Goal: Task Accomplishment & Management: Complete application form

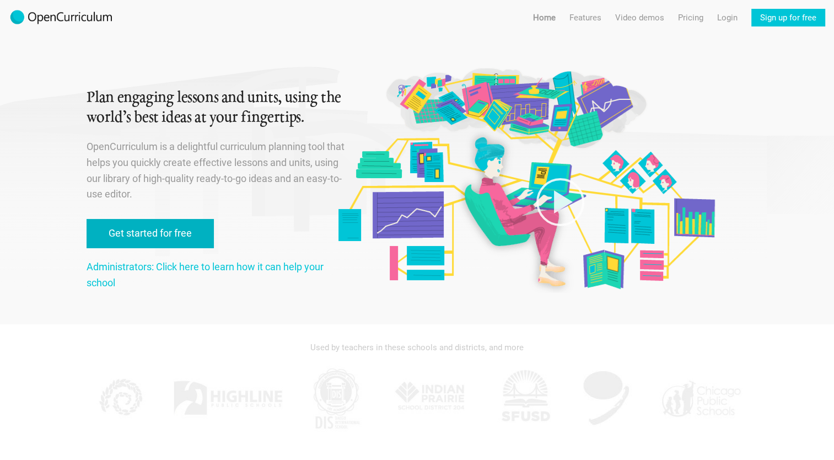
click at [182, 234] on link "Get started for free" at bounding box center [150, 233] width 127 height 29
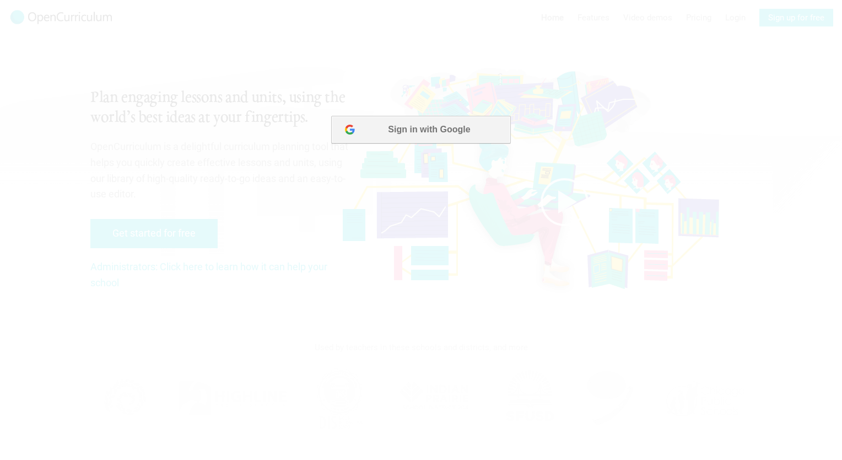
click at [433, 131] on button "Sign in with Google" at bounding box center [420, 130] width 179 height 28
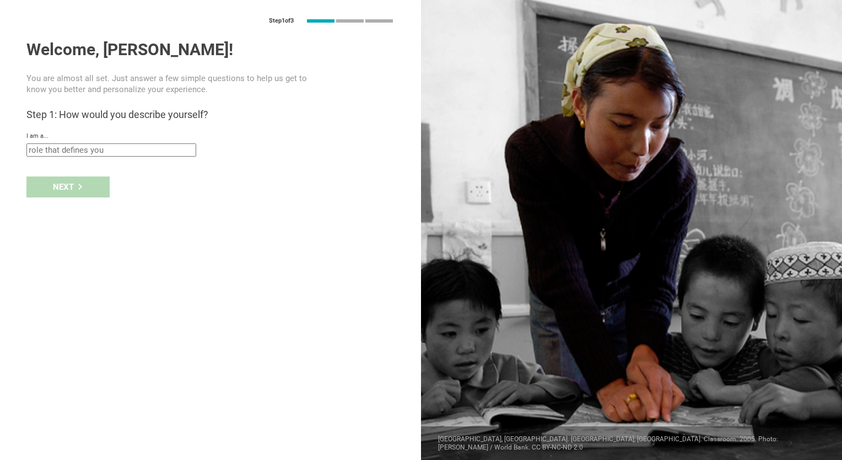
click at [91, 147] on input "text" at bounding box center [111, 149] width 170 height 13
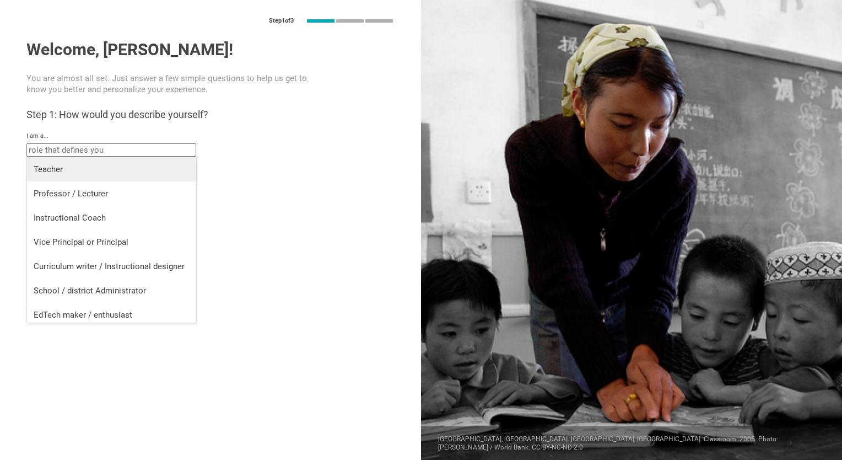
click at [86, 166] on div "Teacher" at bounding box center [112, 169] width 156 height 11
type input "Teacher"
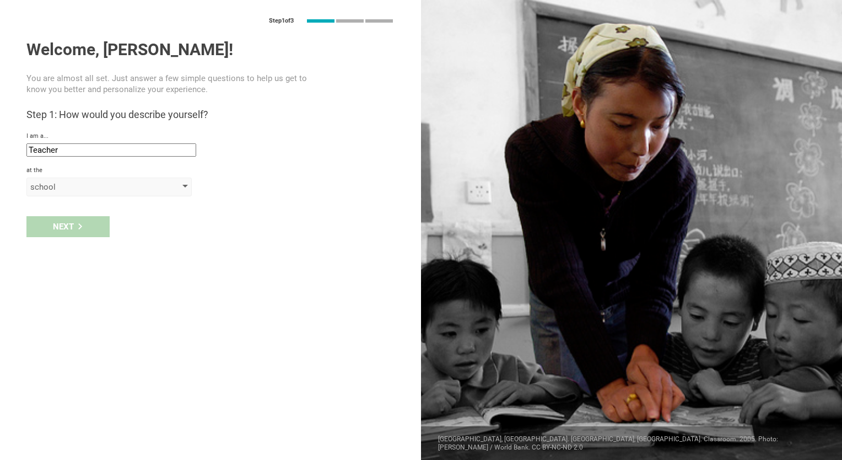
click at [95, 187] on div "school" at bounding box center [93, 186] width 126 height 11
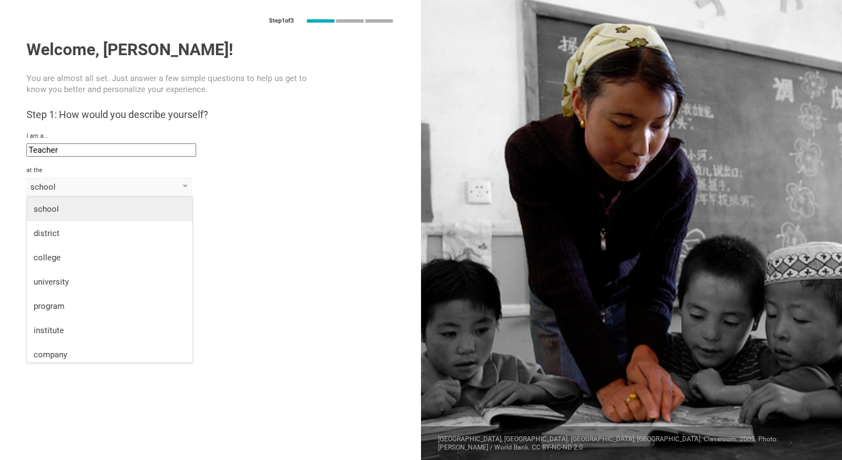
click at [101, 210] on div "school" at bounding box center [110, 208] width 152 height 11
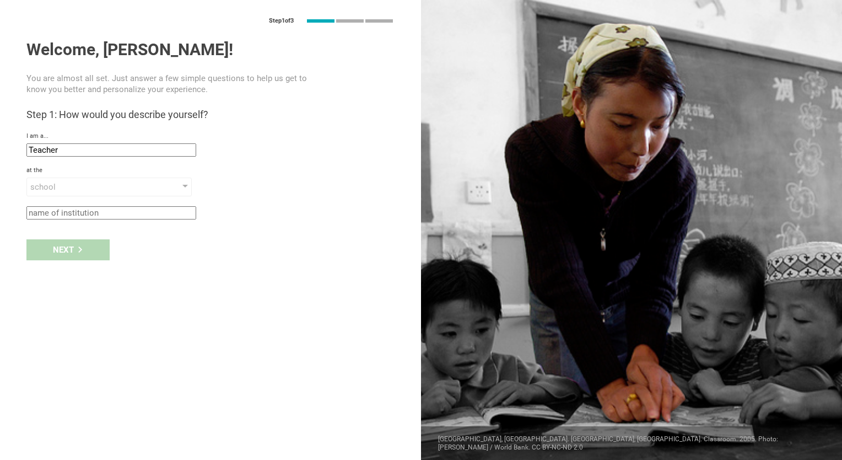
click at [101, 212] on input "text" at bounding box center [111, 212] width 170 height 13
type input "Haliwa Saponi Tribal School"
click at [71, 247] on div "Next" at bounding box center [67, 249] width 83 height 21
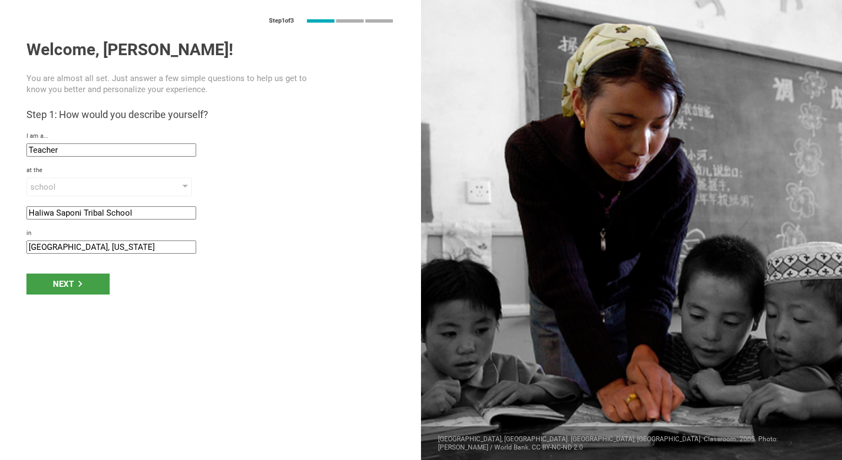
click at [107, 244] on input "[GEOGRAPHIC_DATA], [US_STATE]" at bounding box center [111, 246] width 170 height 13
type input "A"
type input "Hollister, [GEOGRAPHIC_DATA]"
click at [77, 283] on icon at bounding box center [80, 283] width 6 height 6
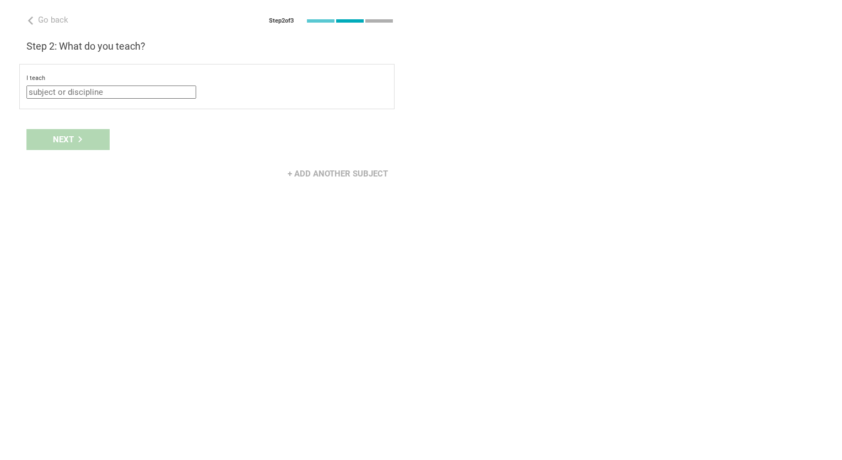
click at [112, 89] on input "text" at bounding box center [111, 91] width 170 height 13
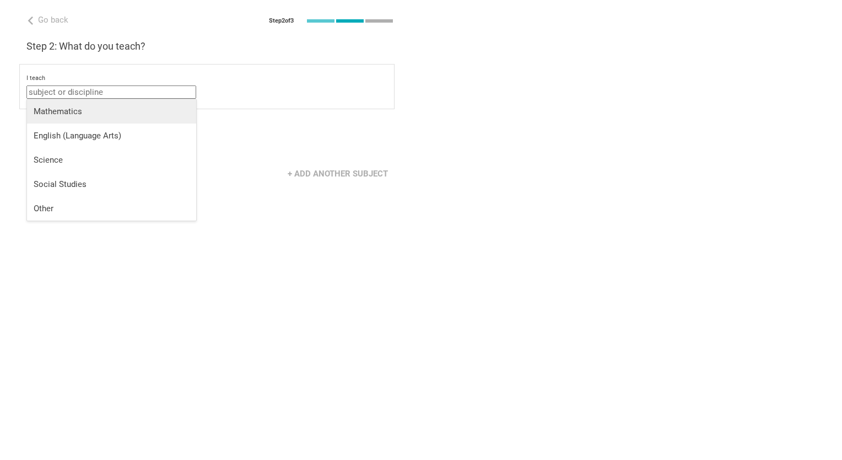
click at [88, 118] on li "Mathematics" at bounding box center [111, 111] width 169 height 24
type input "Mathematics"
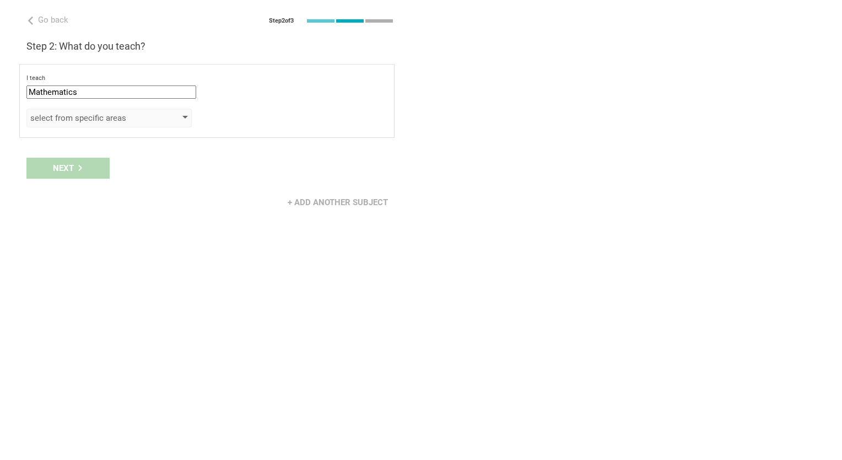
click at [106, 118] on div "select from specific areas" at bounding box center [93, 117] width 126 height 11
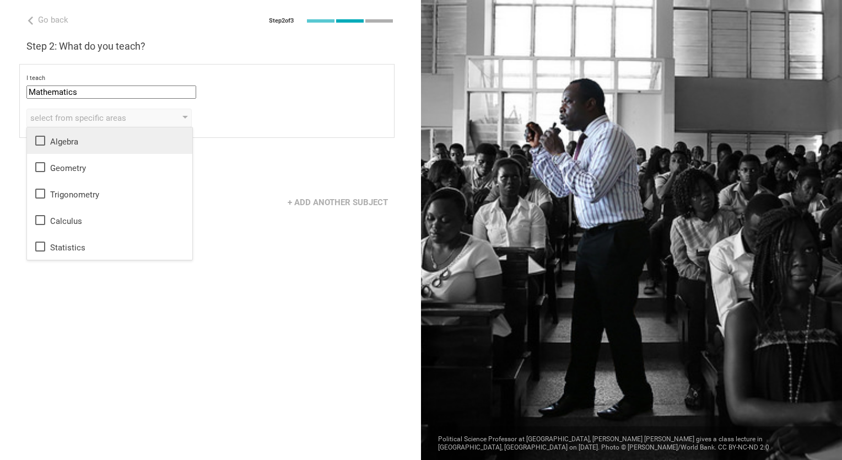
click at [84, 138] on div "Algebra" at bounding box center [110, 140] width 152 height 13
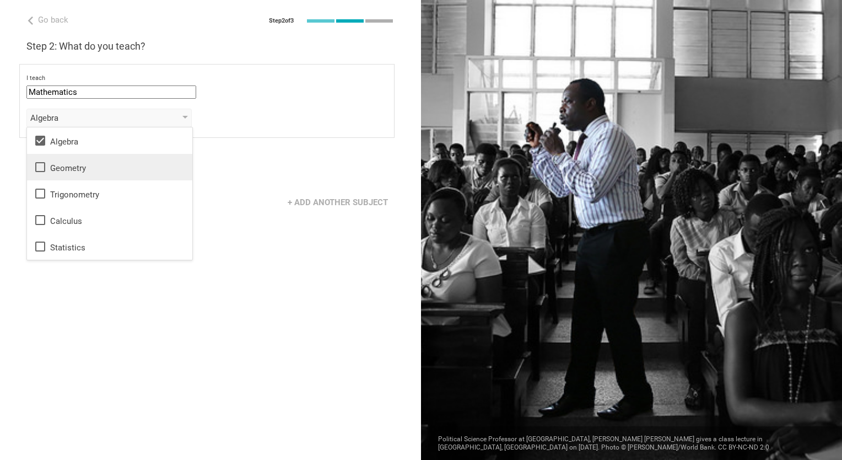
click at [79, 169] on div "Geometry" at bounding box center [110, 166] width 152 height 13
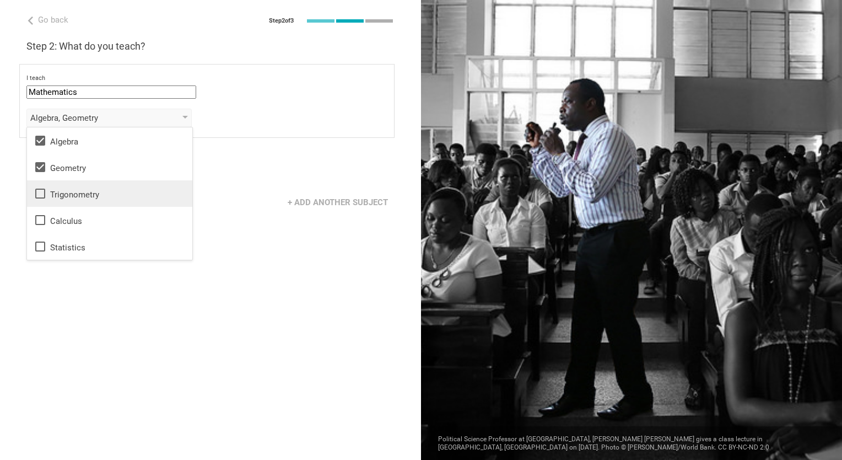
click at [86, 195] on div "Trigonometry" at bounding box center [110, 193] width 152 height 13
click at [305, 242] on div "Go back Step 2 of 3 Welcome, [PERSON_NAME]! You are almost all set. Just answer…" at bounding box center [210, 230] width 421 height 460
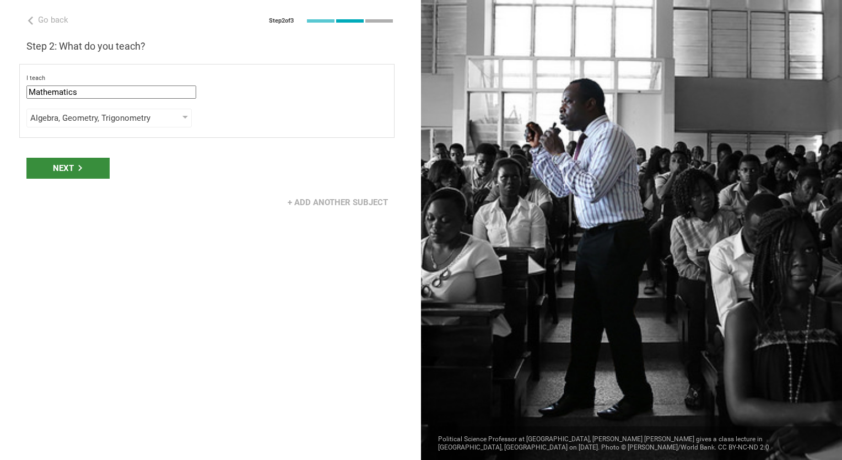
click at [60, 168] on div "Next" at bounding box center [67, 168] width 83 height 21
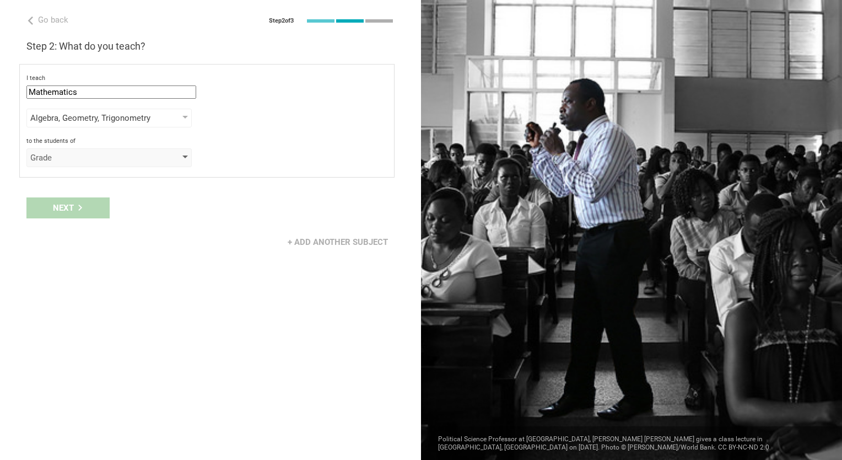
click at [88, 160] on div "Grade" at bounding box center [93, 157] width 126 height 11
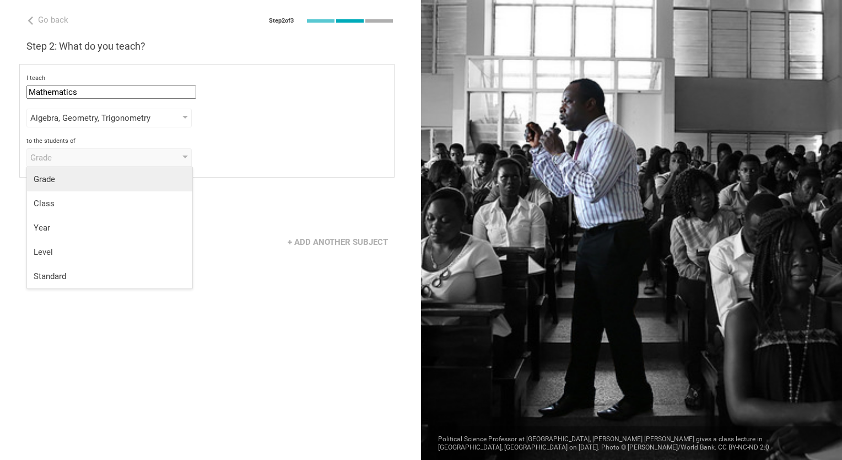
click at [88, 175] on div "Grade" at bounding box center [110, 179] width 152 height 11
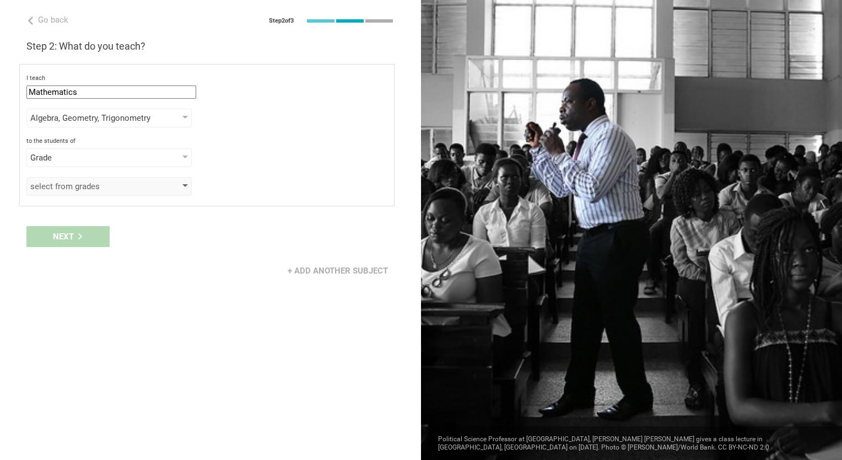
click at [101, 190] on div "select from grades" at bounding box center [93, 186] width 126 height 11
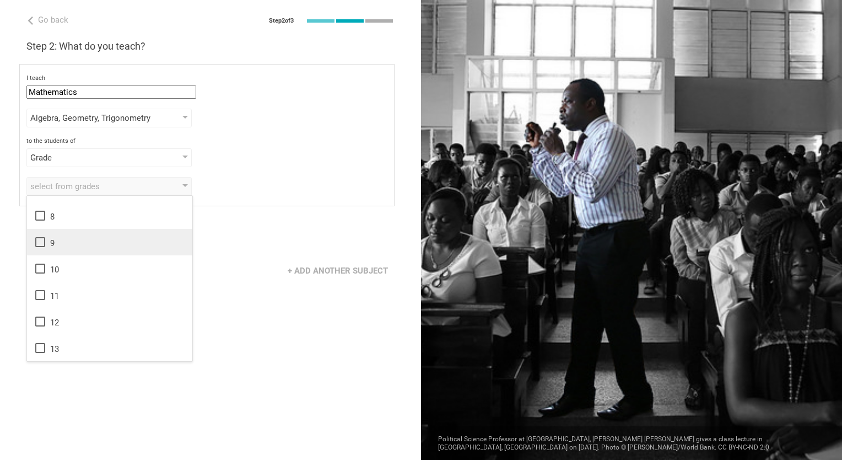
click at [40, 240] on icon at bounding box center [40, 241] width 13 height 13
click at [40, 266] on icon at bounding box center [40, 268] width 13 height 13
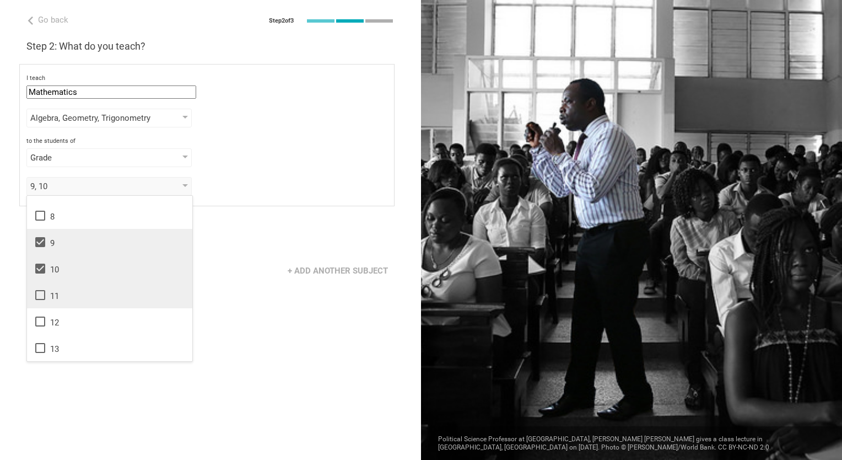
click at [42, 291] on icon at bounding box center [40, 294] width 13 height 13
click at [44, 323] on icon at bounding box center [40, 321] width 10 height 10
click at [175, 119] on div "Algebra, Geometry, Trigonometry" at bounding box center [108, 118] width 165 height 19
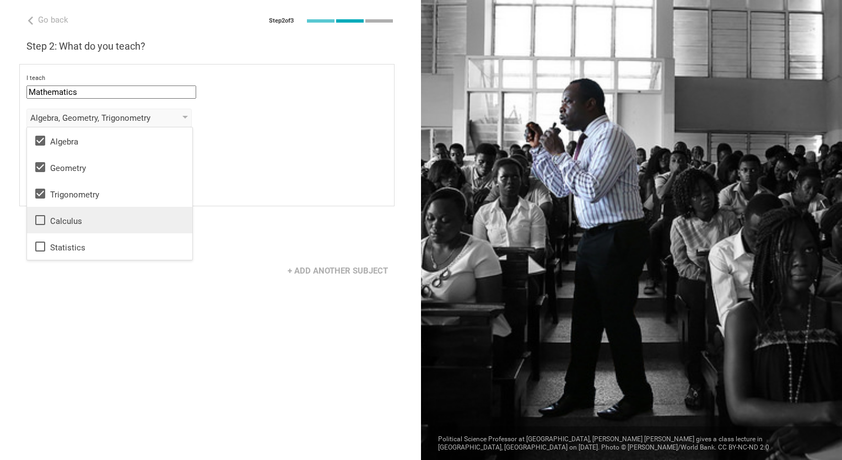
click at [36, 224] on icon at bounding box center [40, 220] width 10 height 10
click at [40, 246] on icon at bounding box center [40, 246] width 13 height 13
click at [89, 290] on div "Go back Step 2 of 3 Welcome, [PERSON_NAME]! You are almost all set. Just answer…" at bounding box center [210, 230] width 421 height 460
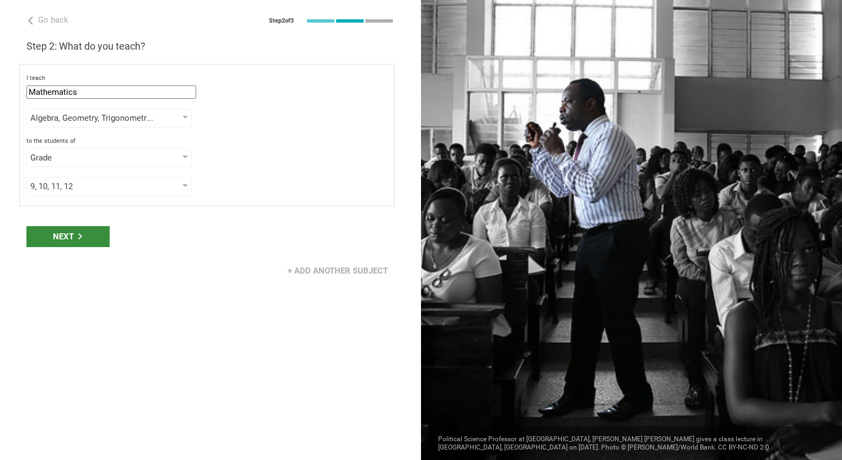
click at [73, 238] on div "Next" at bounding box center [67, 236] width 83 height 21
click at [60, 230] on div "Next" at bounding box center [67, 236] width 83 height 21
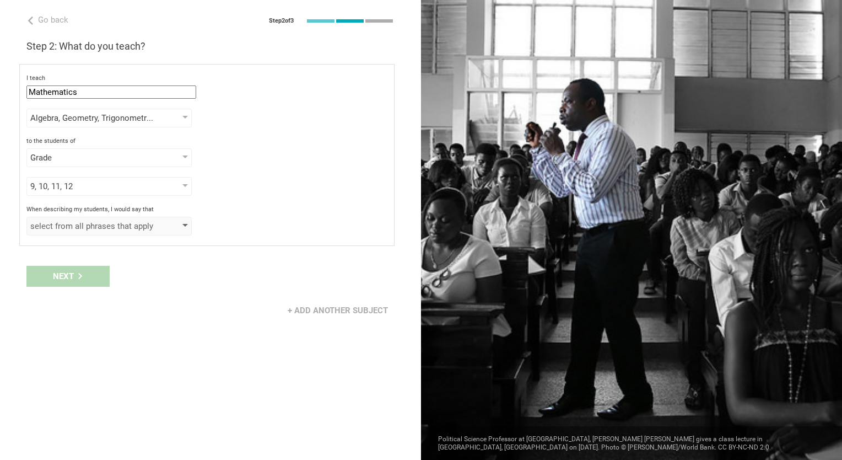
click at [95, 226] on div "select from all phrases that apply" at bounding box center [93, 225] width 126 height 11
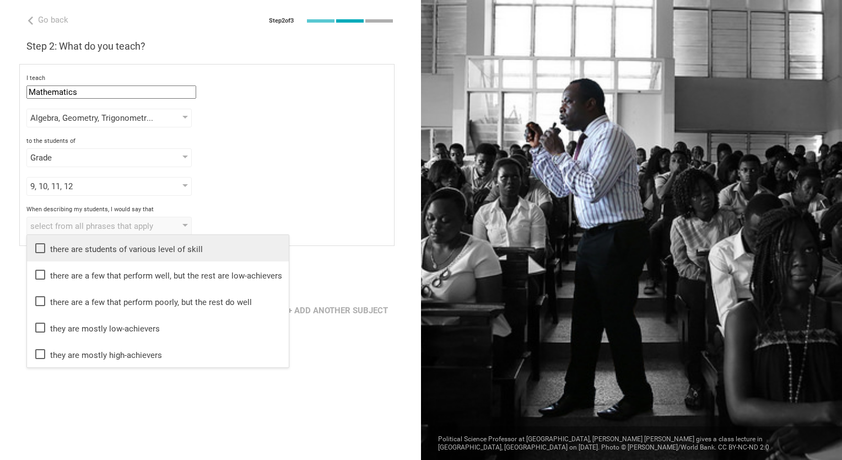
click at [42, 244] on icon at bounding box center [40, 248] width 10 height 10
click at [90, 385] on div "Go back Step 2 of 3 Welcome, [PERSON_NAME]! You are almost all set. Just answer…" at bounding box center [210, 230] width 421 height 460
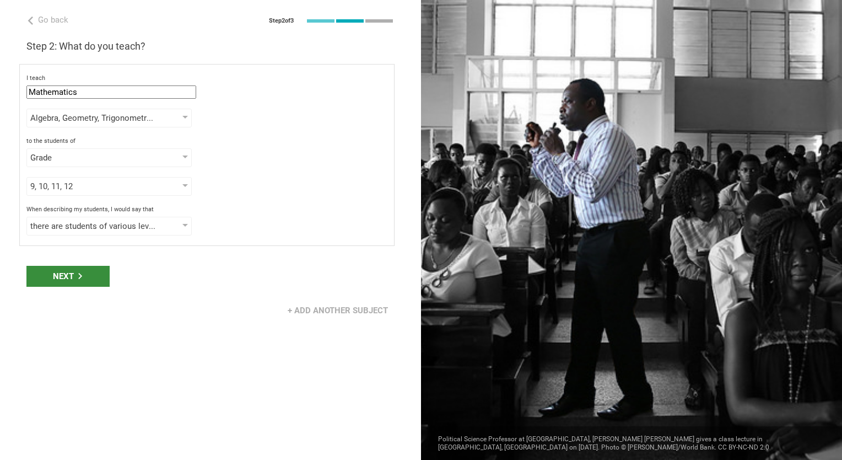
click at [63, 271] on div "Next" at bounding box center [67, 276] width 83 height 21
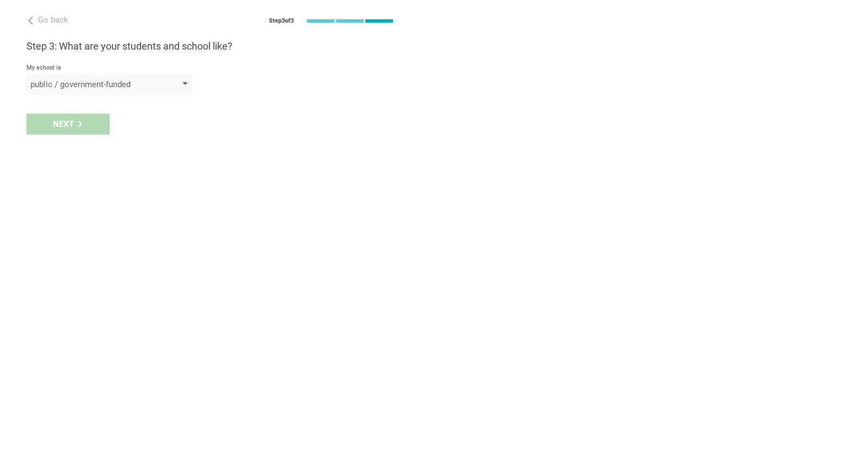
click at [110, 87] on div "public / government-funded" at bounding box center [93, 84] width 126 height 11
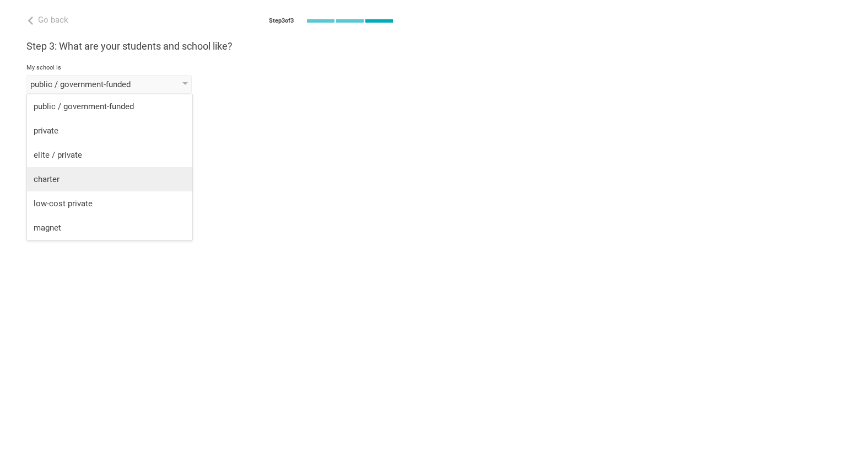
click at [77, 180] on div "charter" at bounding box center [110, 179] width 152 height 11
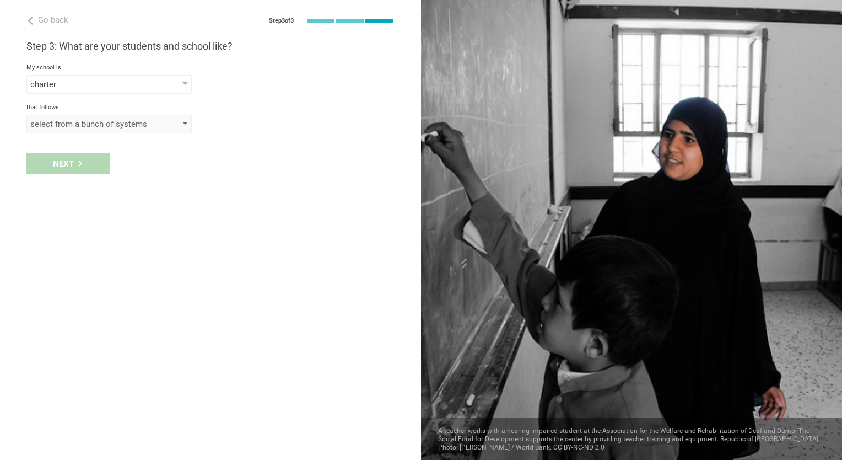
click at [80, 126] on div "select from a bunch of systems" at bounding box center [93, 123] width 126 height 11
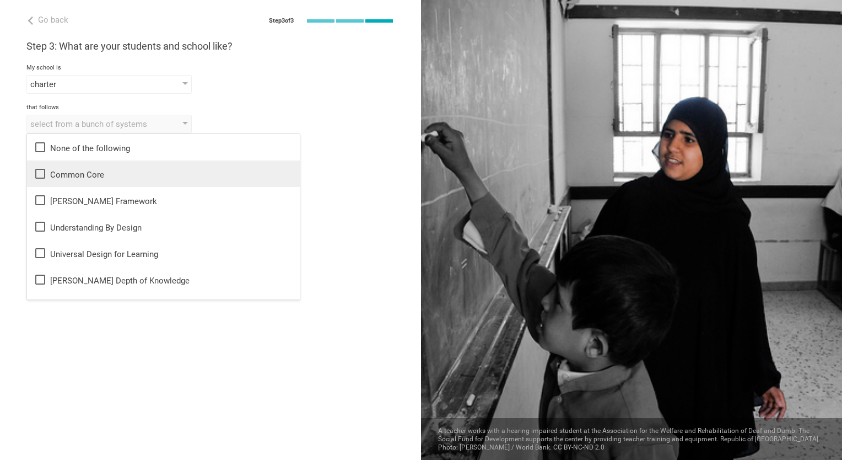
click at [46, 172] on icon at bounding box center [40, 173] width 13 height 13
click at [51, 328] on div "Go back Step 3 of 3 Welcome, [PERSON_NAME]! You are almost all set. Just answer…" at bounding box center [210, 230] width 421 height 460
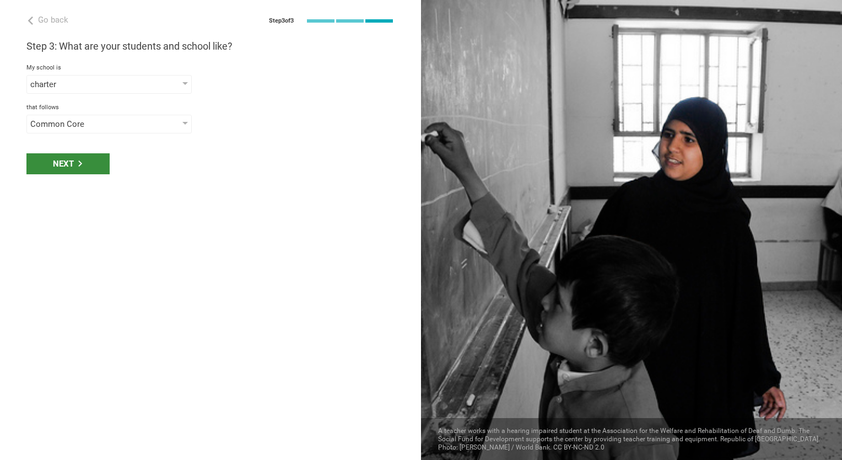
click at [69, 164] on div "Next" at bounding box center [67, 163] width 83 height 21
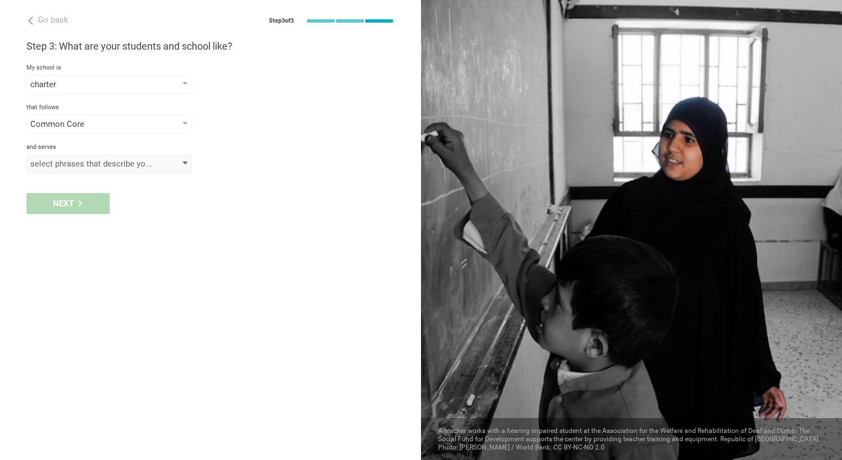
click at [90, 163] on div "select phrases that describe your student population" at bounding box center [93, 163] width 126 height 11
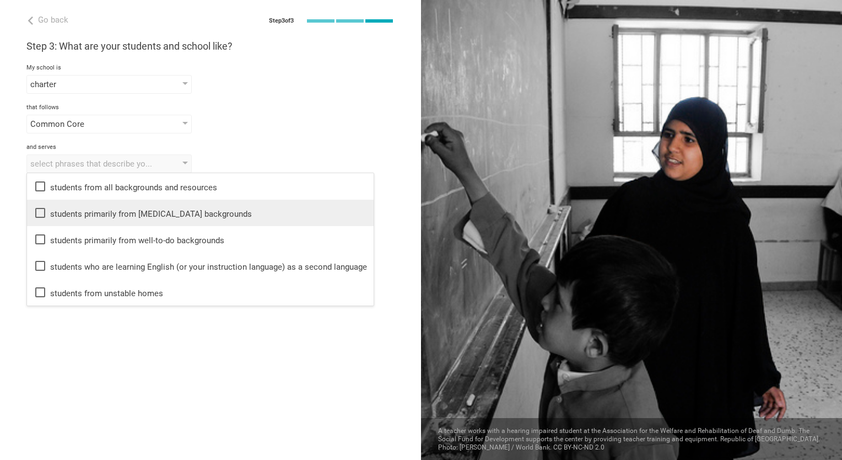
click at [37, 212] on icon at bounding box center [40, 212] width 13 height 13
click at [88, 334] on div "Go back Step 3 of 3 Welcome, [PERSON_NAME]! You are almost all set. Just answer…" at bounding box center [210, 230] width 421 height 460
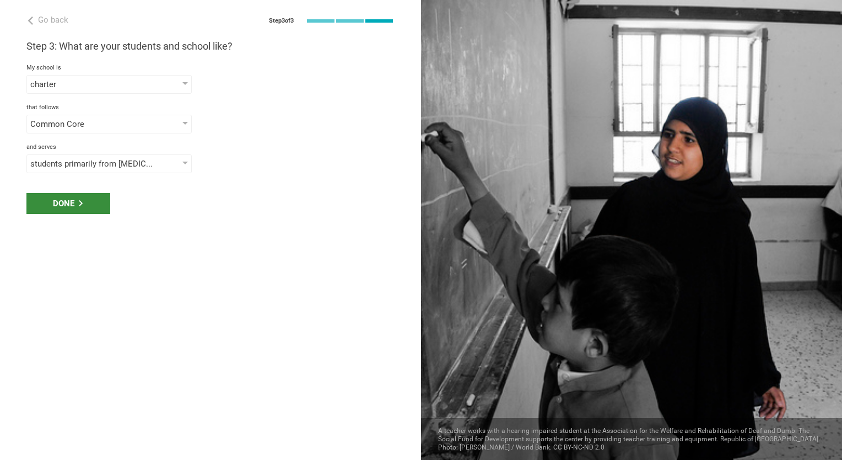
click at [68, 196] on div "Done" at bounding box center [68, 203] width 84 height 21
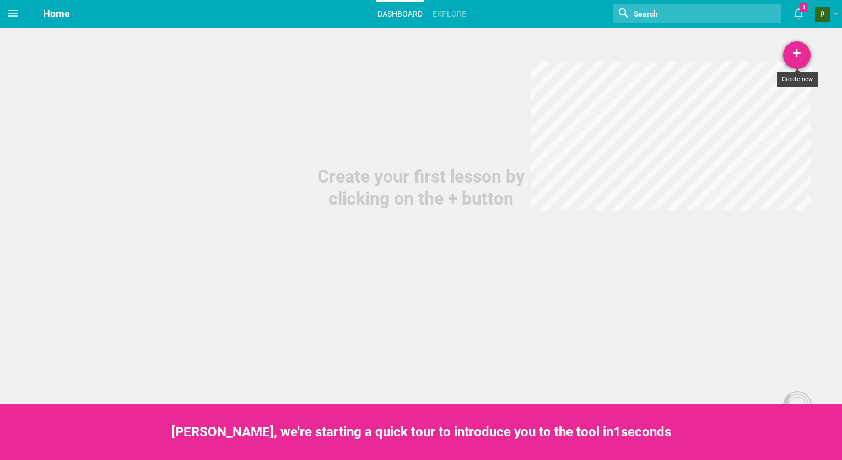
click at [802, 47] on div "+" at bounding box center [797, 55] width 28 height 28
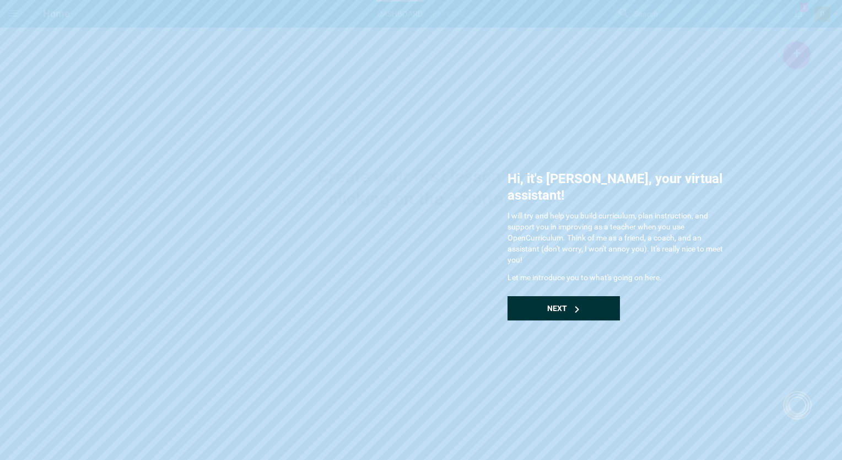
click at [562, 304] on span "Next" at bounding box center [557, 308] width 20 height 9
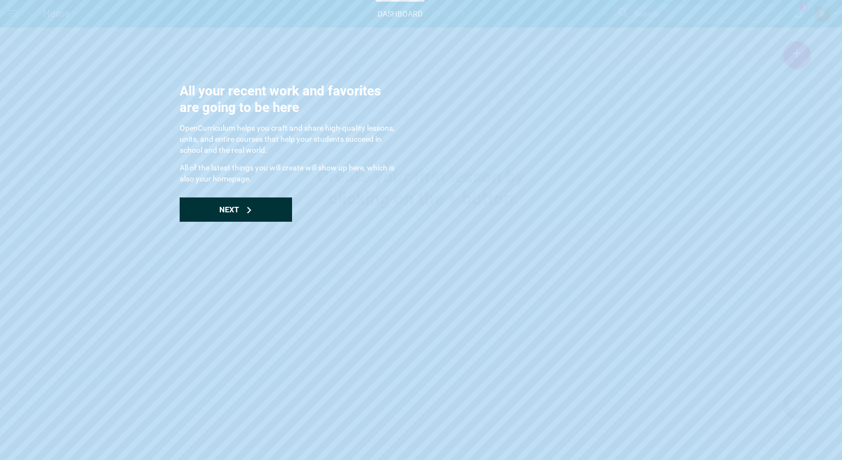
click at [266, 204] on div "Next" at bounding box center [236, 209] width 112 height 24
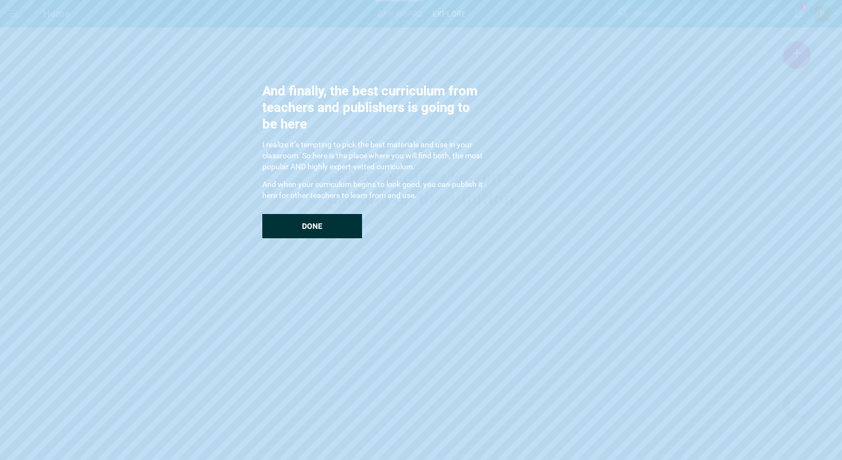
click at [299, 228] on div "Done" at bounding box center [312, 226] width 100 height 24
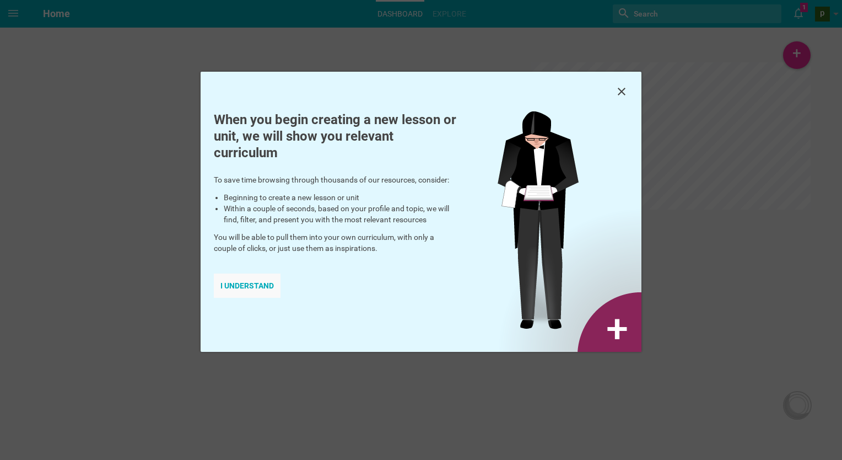
click at [240, 285] on div "I understand" at bounding box center [247, 285] width 67 height 24
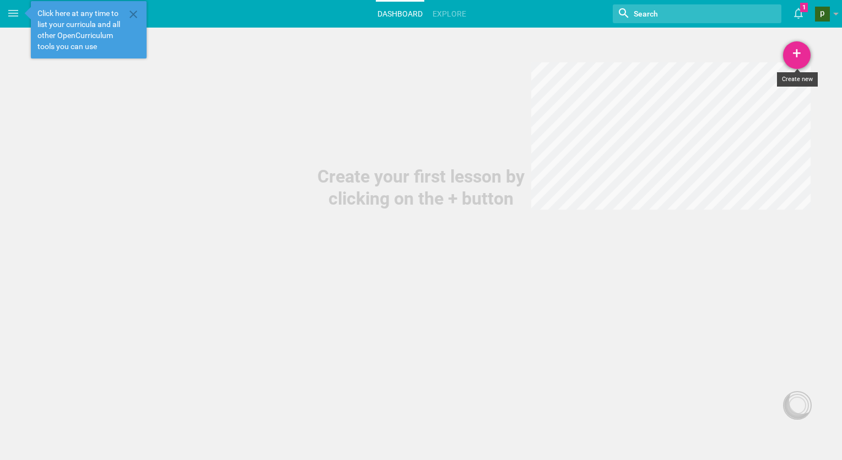
click at [798, 52] on div "+" at bounding box center [797, 55] width 28 height 28
click at [762, 132] on link "Course" at bounding box center [769, 134] width 83 height 24
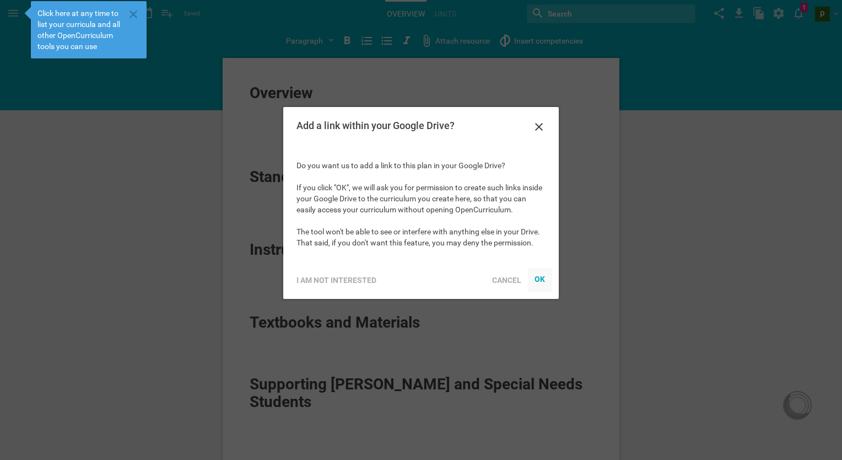
click at [539, 283] on div "OK" at bounding box center [540, 278] width 11 height 9
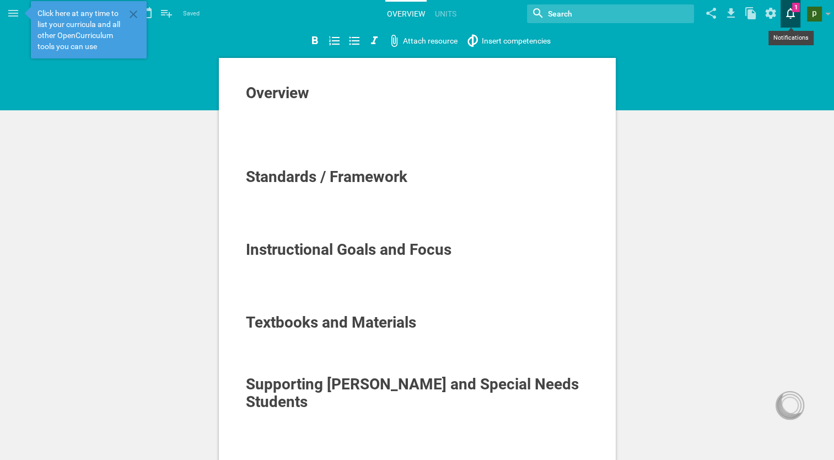
click at [786, 15] on icon at bounding box center [790, 13] width 20 height 26
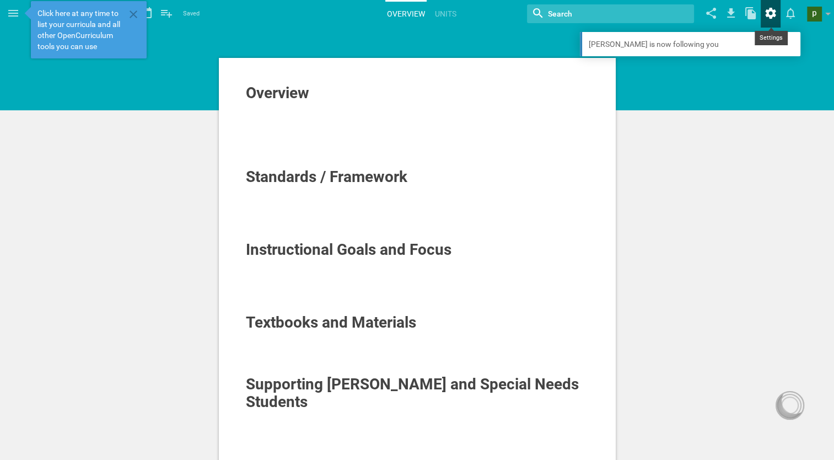
click at [766, 16] on icon at bounding box center [770, 13] width 10 height 11
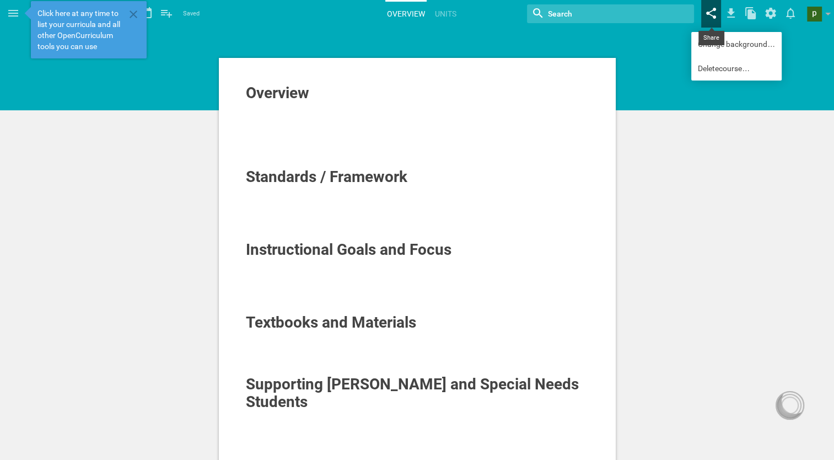
click at [714, 10] on icon at bounding box center [711, 13] width 10 height 11
type input "https://opencurriculum.org/2.0/course/2542/untitled-course"
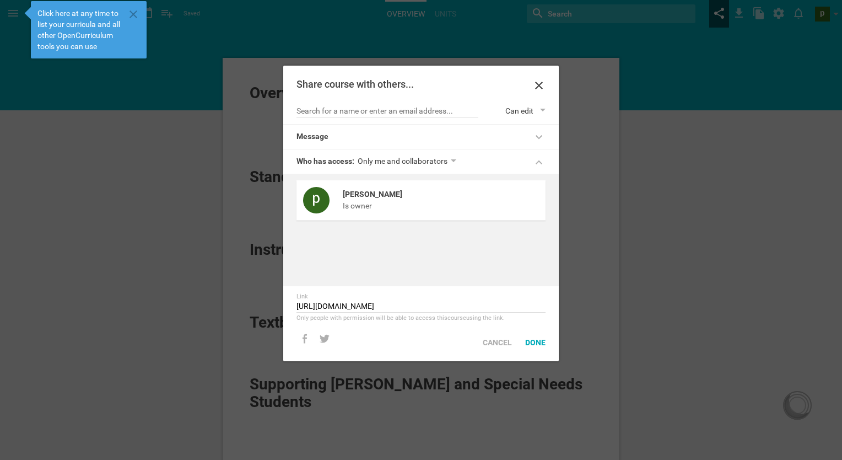
click at [714, 10] on div at bounding box center [421, 230] width 842 height 460
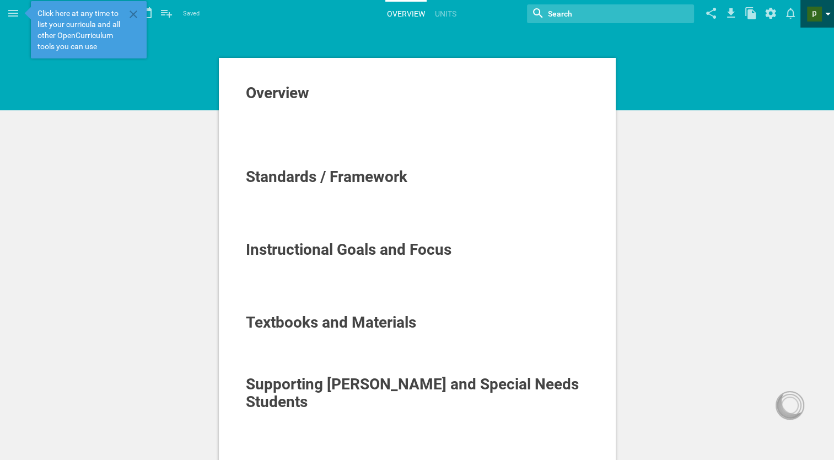
click at [813, 8] on span at bounding box center [814, 14] width 15 height 15
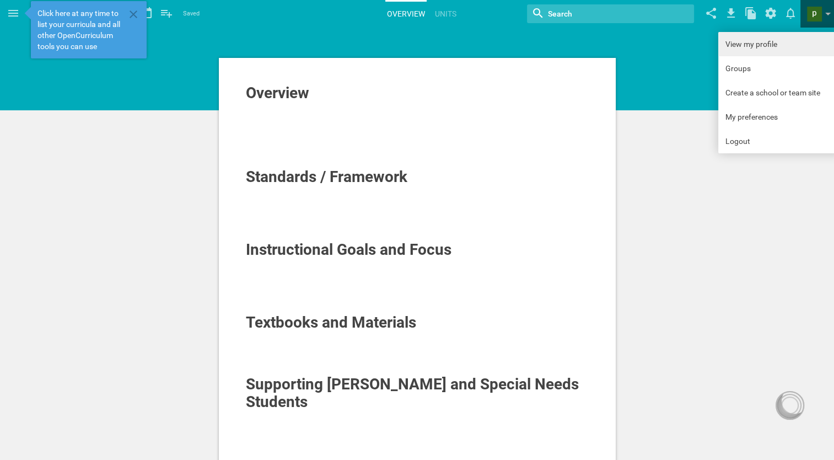
click at [786, 45] on link "View my profile" at bounding box center [780, 44] width 124 height 24
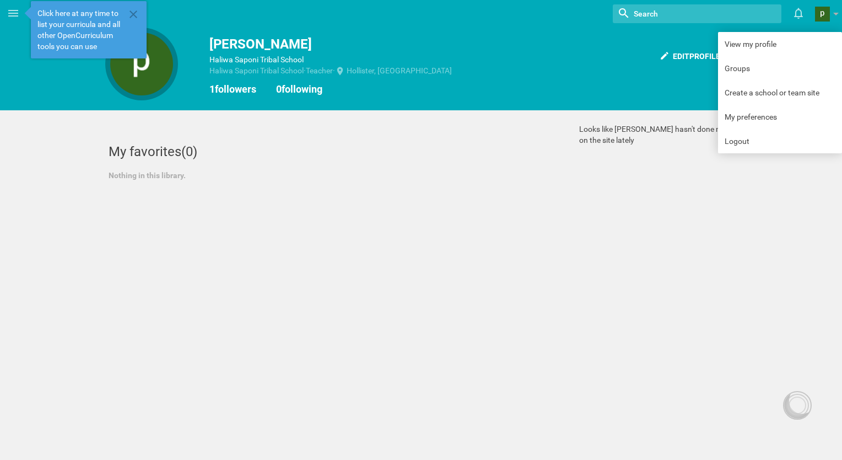
click at [161, 73] on div at bounding box center [141, 64] width 63 height 63
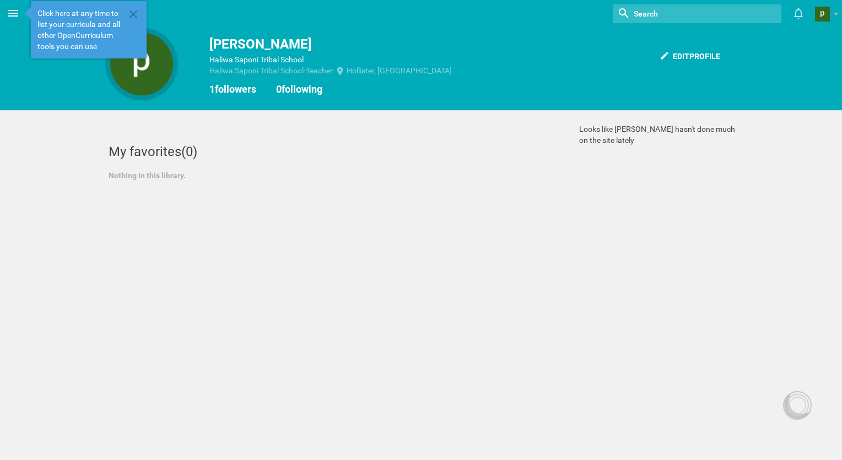
click at [13, 12] on icon at bounding box center [13, 13] width 13 height 13
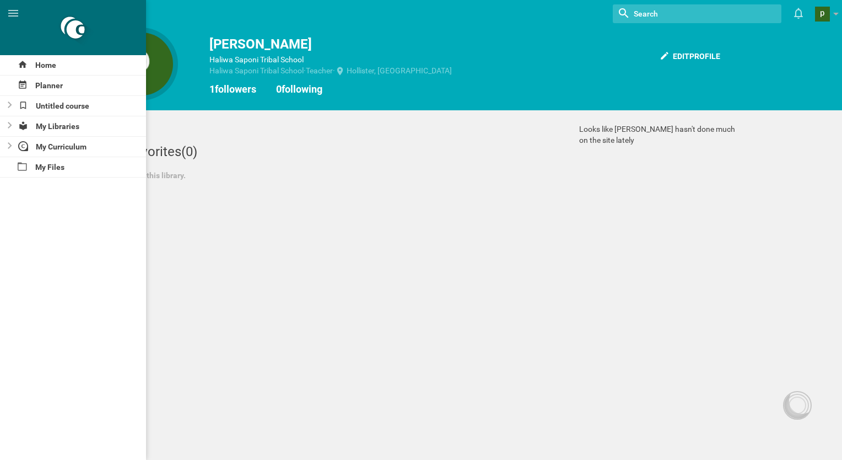
click at [452, 150] on div "My favorites (0)" at bounding box center [326, 151] width 435 height 17
click at [689, 59] on div "Edit profile" at bounding box center [690, 56] width 74 height 24
click at [10, 13] on icon at bounding box center [13, 13] width 10 height 7
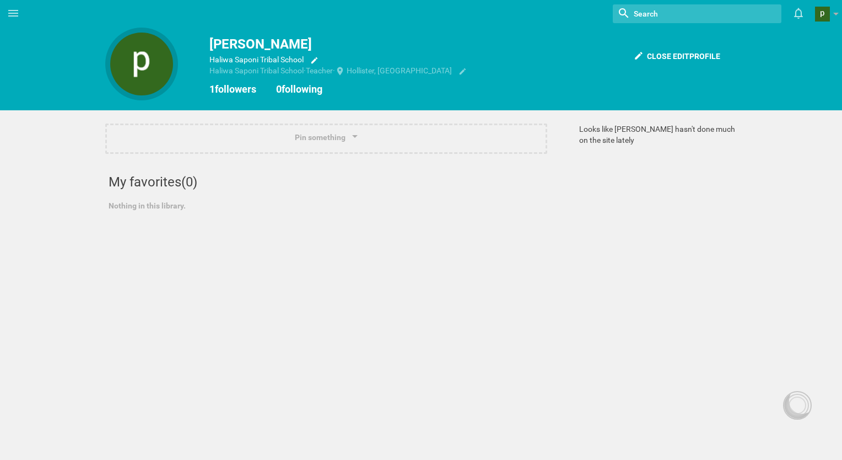
click at [218, 45] on div "patricia richardson" at bounding box center [421, 44] width 632 height 20
click at [213, 39] on div "patricia richardson" at bounding box center [421, 44] width 632 height 20
click at [218, 45] on div "patricia richardson" at bounding box center [421, 44] width 632 height 20
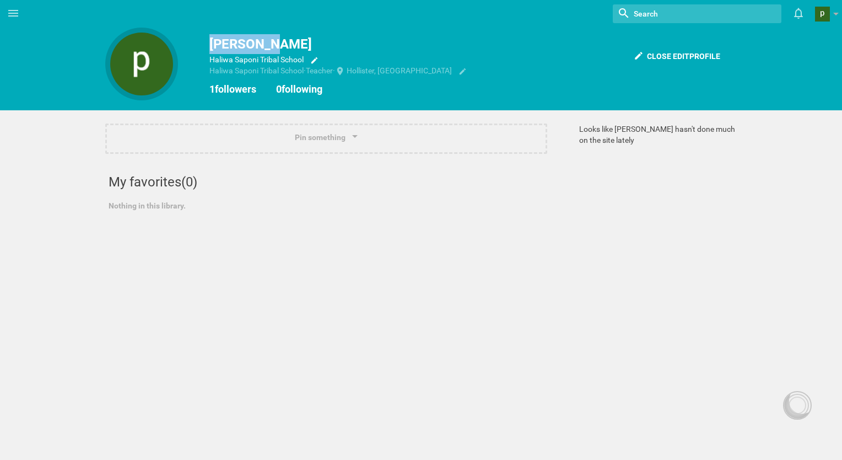
click at [218, 45] on div "patricia richardson" at bounding box center [421, 44] width 632 height 20
click at [219, 39] on div "patricia richardson" at bounding box center [421, 44] width 632 height 20
drag, startPoint x: 219, startPoint y: 39, endPoint x: 386, endPoint y: 27, distance: 167.4
click at [386, 27] on hgroup "Nothing found with term "" Moe is now following you View my profile Groups Crea…" at bounding box center [434, 14] width 816 height 28
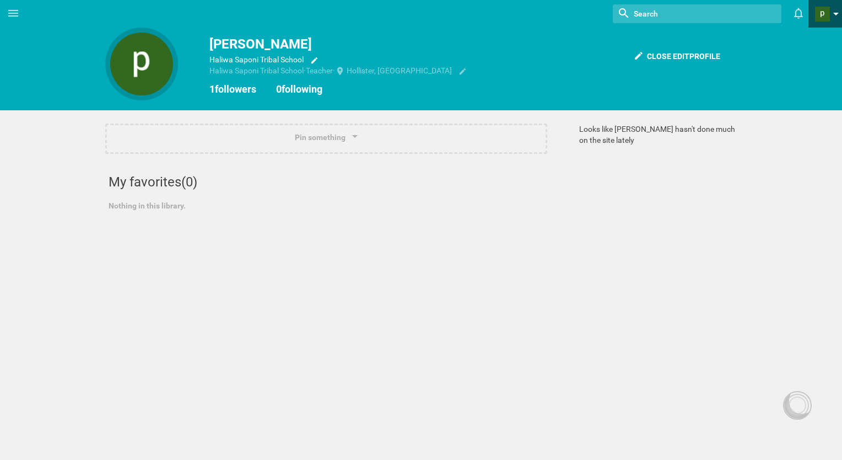
click at [835, 16] on span at bounding box center [836, 17] width 6 height 8
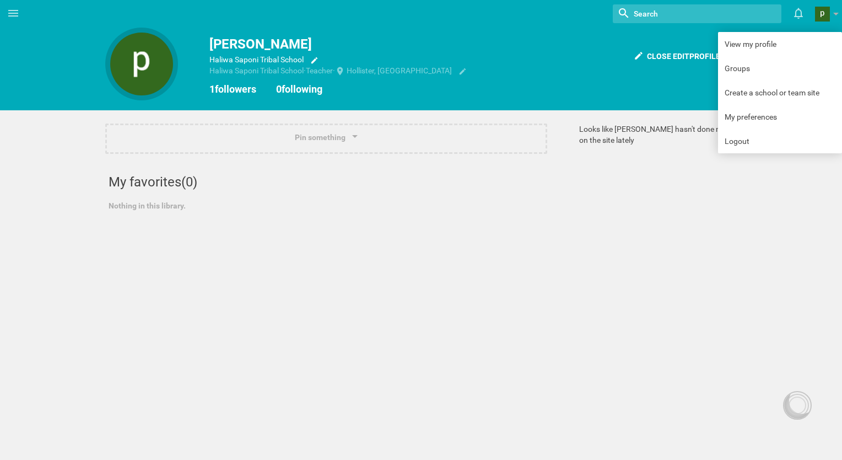
click at [648, 236] on div "Home Planner Untitled course My Libraries My Curriculum My Files Nothing found …" at bounding box center [421, 230] width 842 height 460
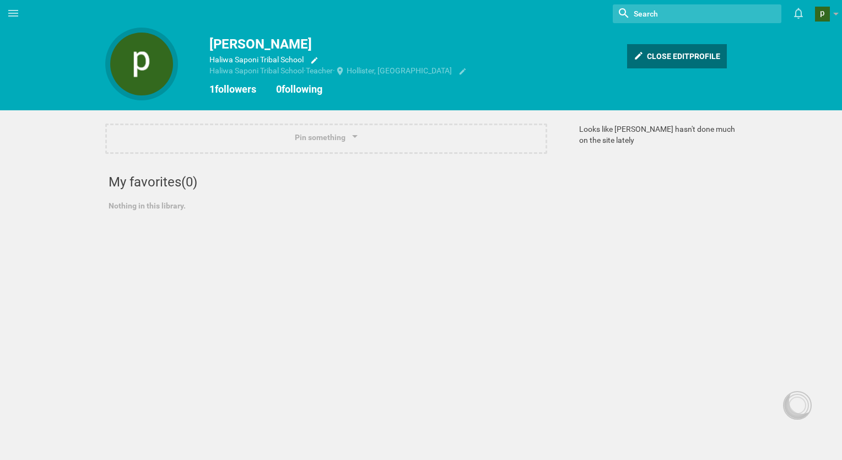
click at [665, 55] on div "Close edit profile" at bounding box center [677, 56] width 100 height 24
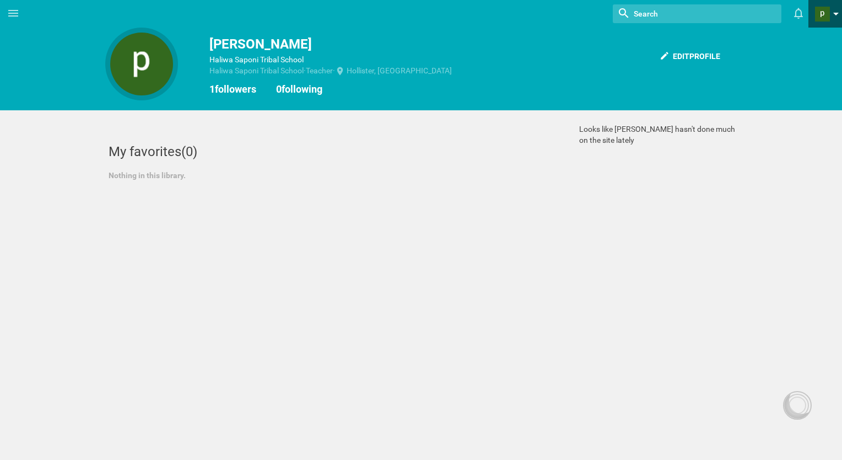
click at [833, 16] on span at bounding box center [836, 17] width 6 height 8
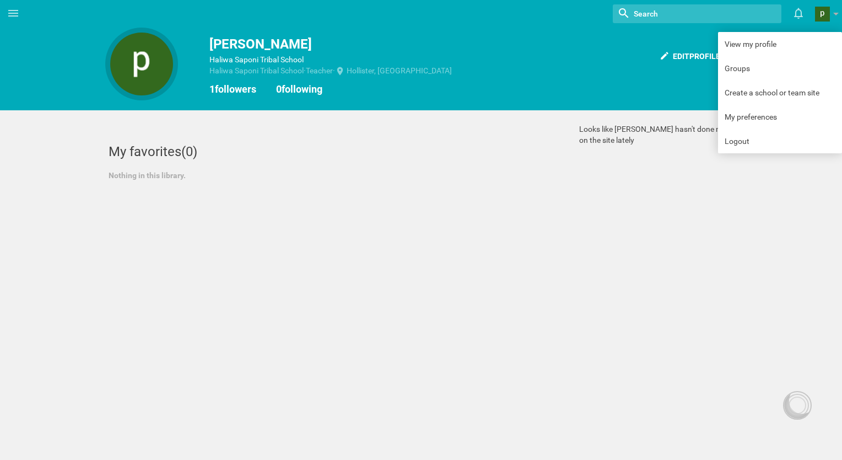
click at [489, 67] on div "Haliwa Saponi Tribal School · Teacher · Hollister, NC" at bounding box center [431, 70] width 444 height 11
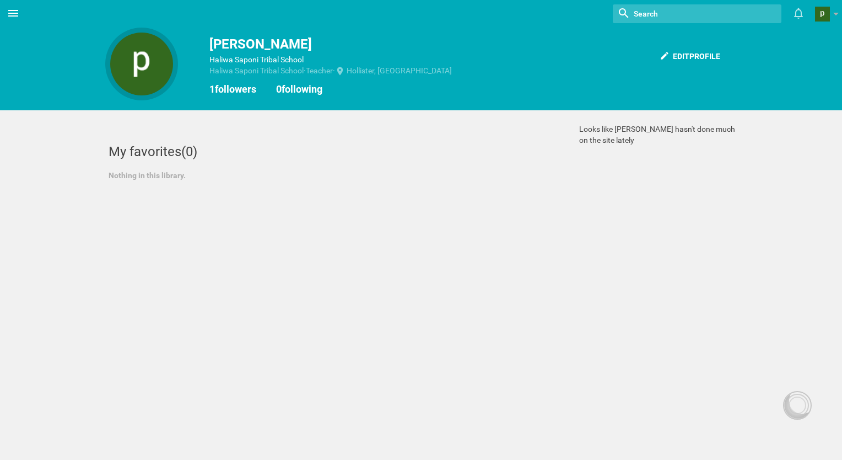
click at [11, 8] on icon at bounding box center [13, 13] width 13 height 13
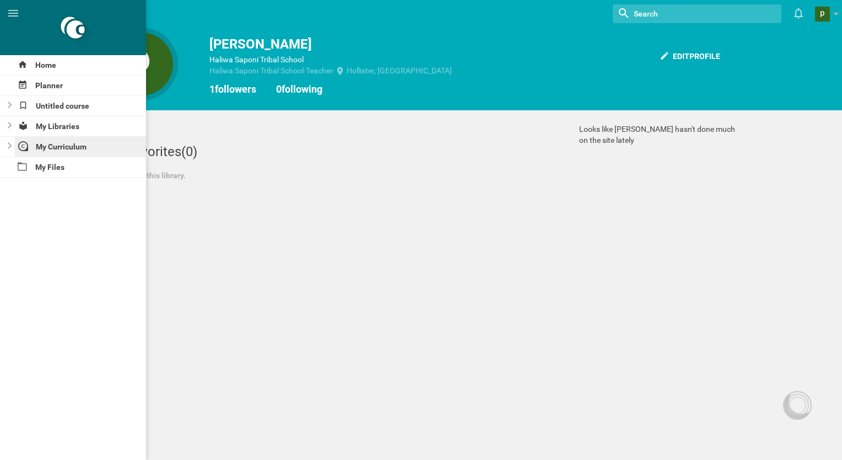
click at [65, 150] on div "My Curriculum" at bounding box center [81, 147] width 132 height 20
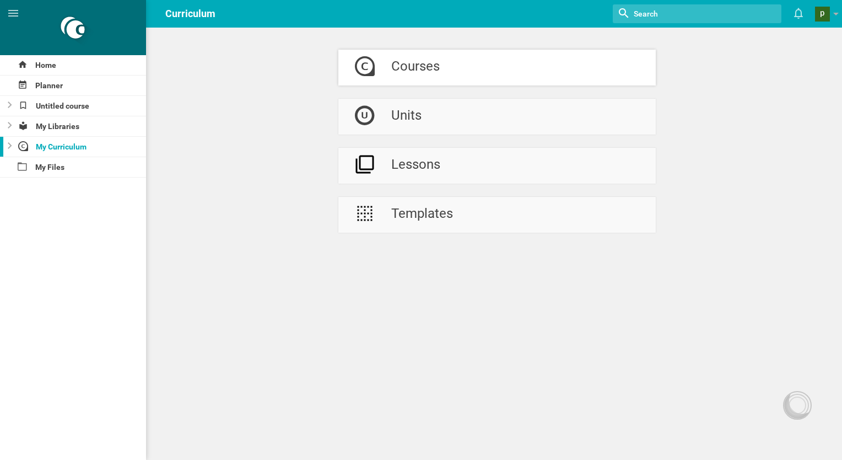
click at [414, 68] on div "Courses" at bounding box center [415, 68] width 48 height 36
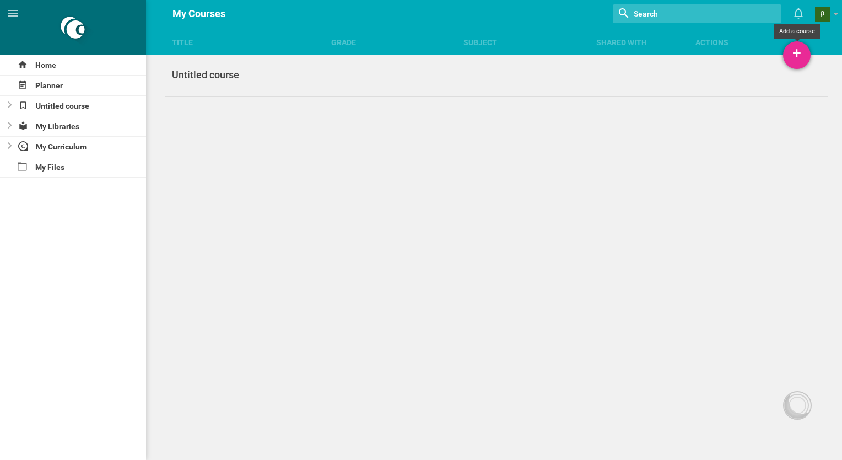
click at [796, 56] on div "+" at bounding box center [797, 55] width 28 height 28
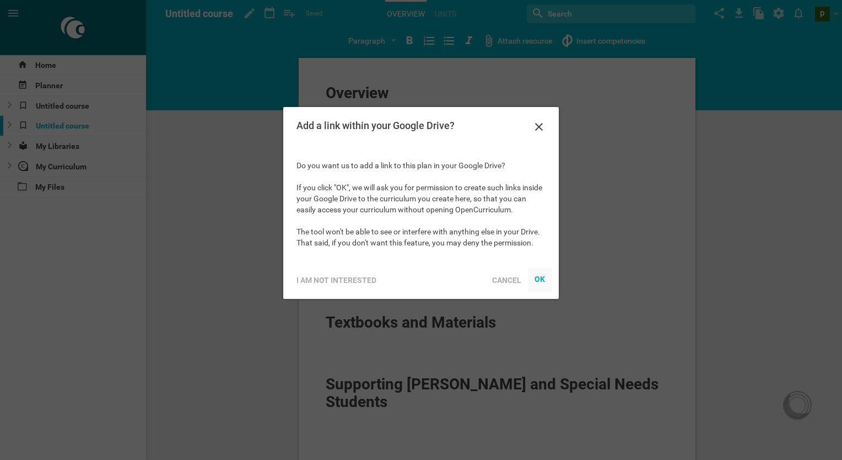
click at [535, 274] on div "OK" at bounding box center [540, 278] width 11 height 9
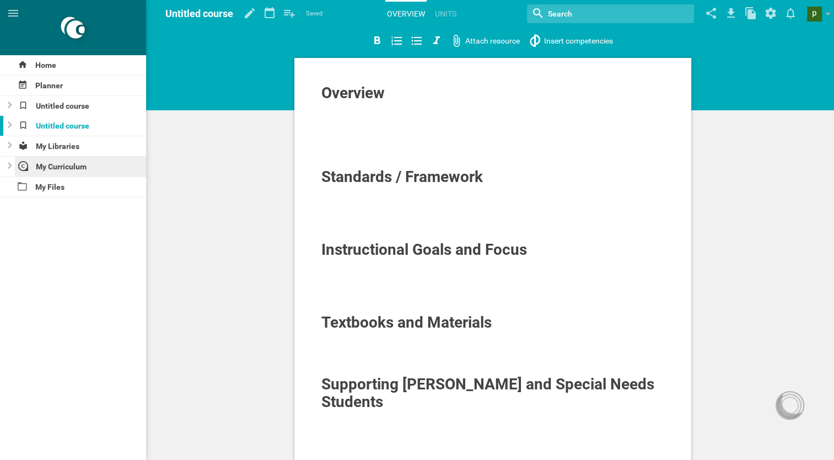
click at [77, 162] on div "My Curriculum" at bounding box center [81, 167] width 132 height 20
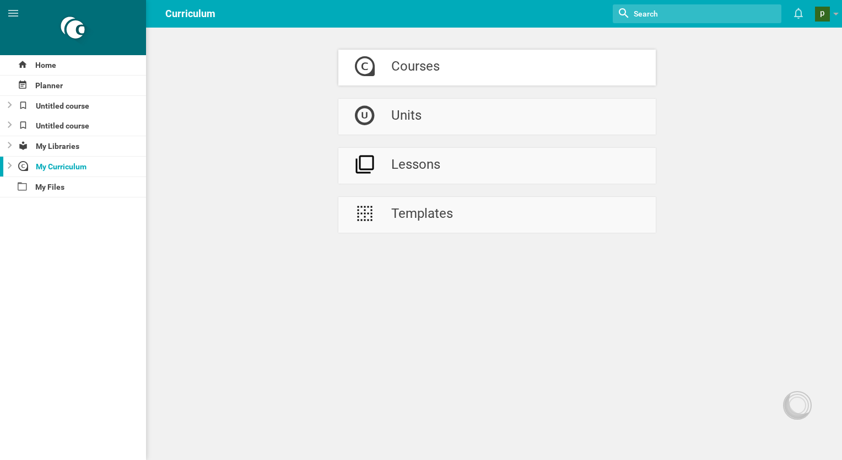
click at [403, 63] on div "Courses" at bounding box center [415, 68] width 48 height 36
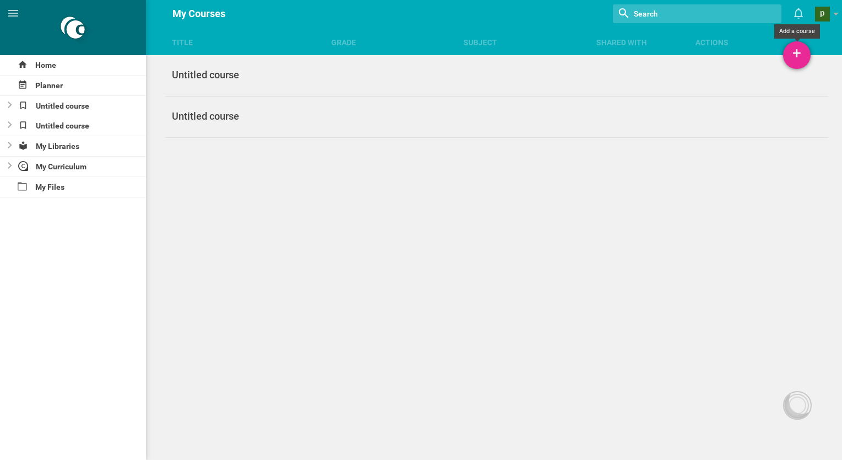
click at [791, 57] on div "+" at bounding box center [797, 55] width 28 height 28
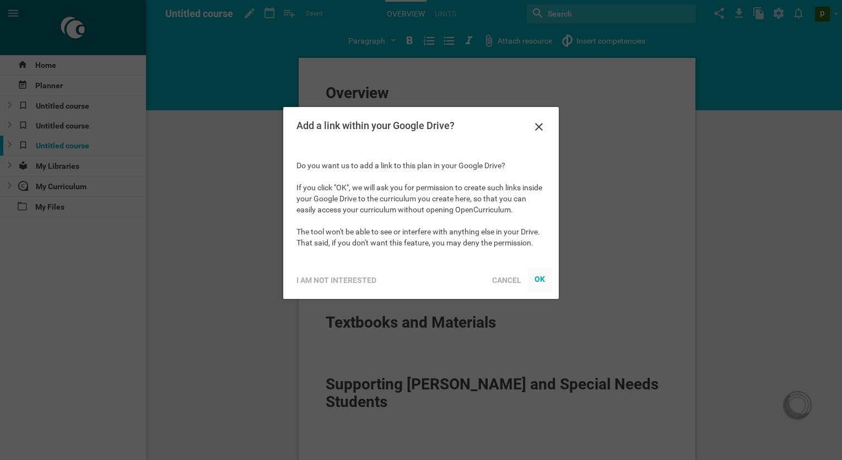
click at [541, 272] on div at bounding box center [540, 280] width 24 height 24
click at [539, 277] on div "OK" at bounding box center [540, 278] width 11 height 9
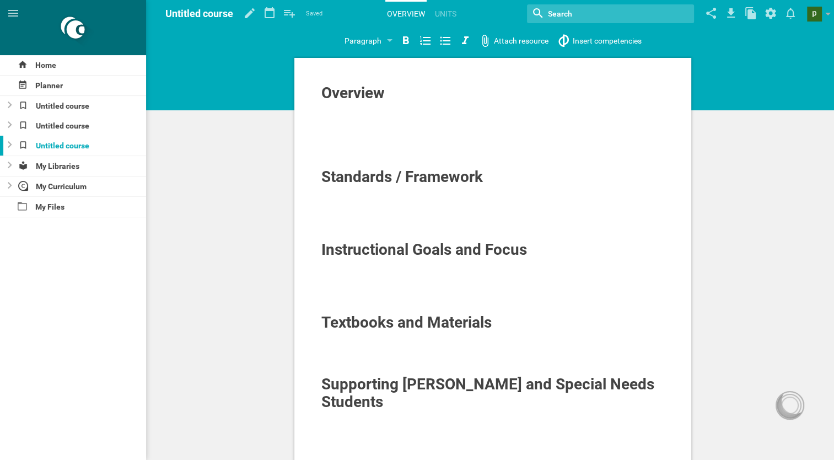
click at [438, 177] on span "Standards / Framework" at bounding box center [401, 177] width 161 height 18
click at [73, 184] on div "My Curriculum" at bounding box center [81, 186] width 132 height 20
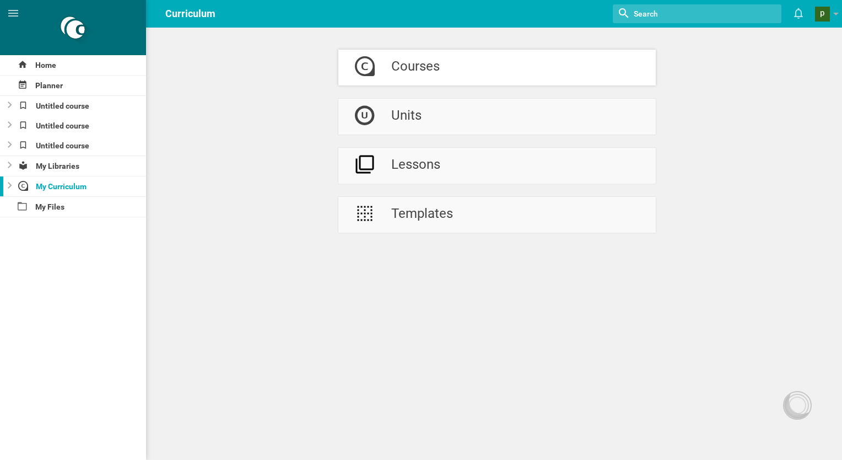
click at [441, 66] on link "Courses" at bounding box center [496, 68] width 317 height 36
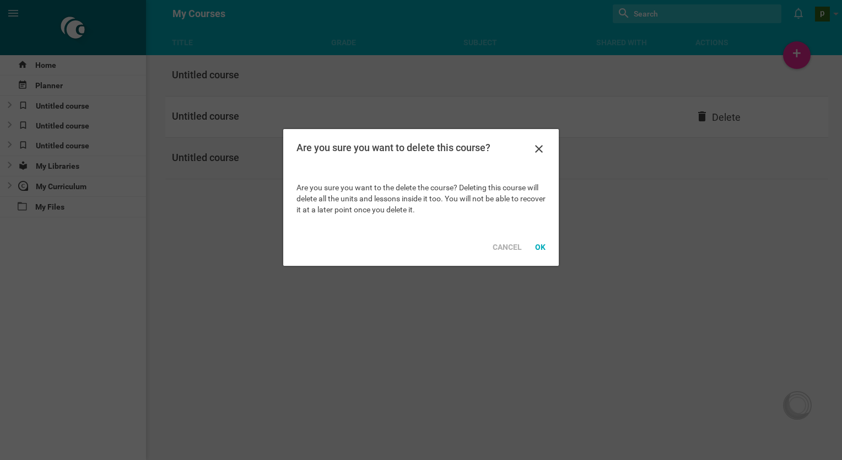
click at [706, 116] on div "Title Grade Subject Shared with Actions Home Planner Untitled course Untitled c…" at bounding box center [421, 230] width 842 height 460
click at [545, 252] on div "OK" at bounding box center [540, 247] width 24 height 24
click at [725, 80] on div "Title Grade Subject Shared with Actions Home Planner Untitled course Untitled c…" at bounding box center [421, 230] width 842 height 460
click at [538, 247] on div "OK" at bounding box center [540, 247] width 24 height 24
click at [729, 75] on div "Title Grade Subject Shared with Actions Home Planner Untitled course My Librari…" at bounding box center [421, 230] width 842 height 460
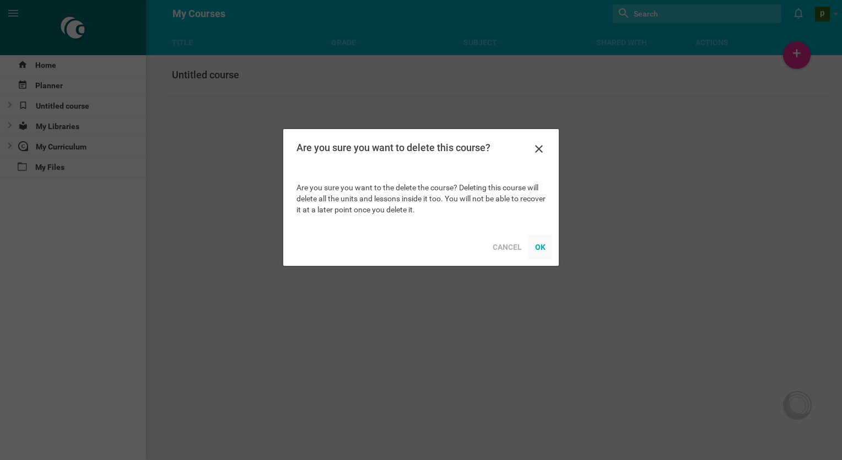
click at [542, 240] on div "OK" at bounding box center [540, 247] width 24 height 24
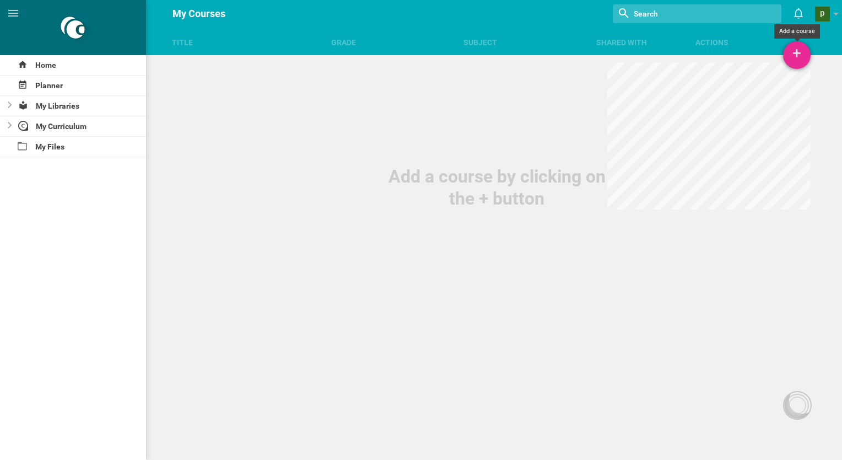
click at [797, 52] on div "+" at bounding box center [797, 55] width 28 height 28
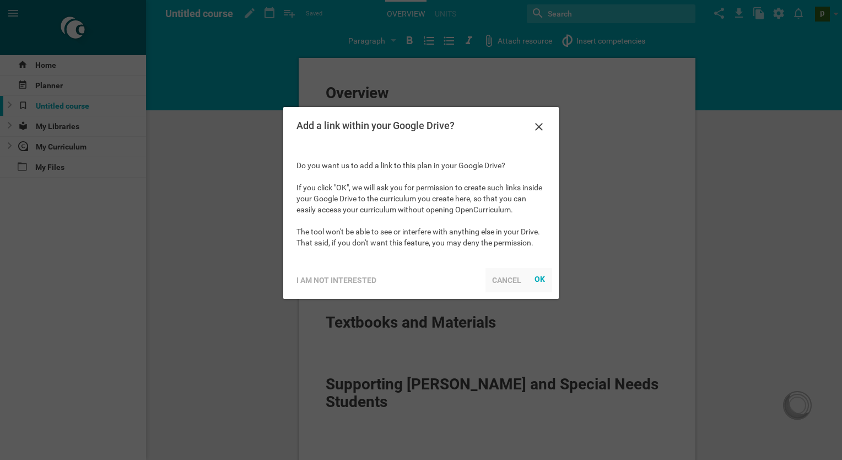
click at [497, 280] on div "Cancel" at bounding box center [506, 280] width 42 height 24
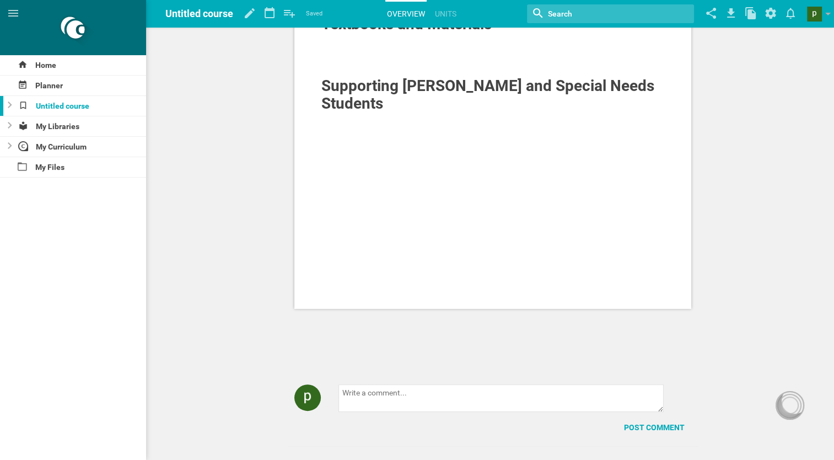
scroll to position [311, 0]
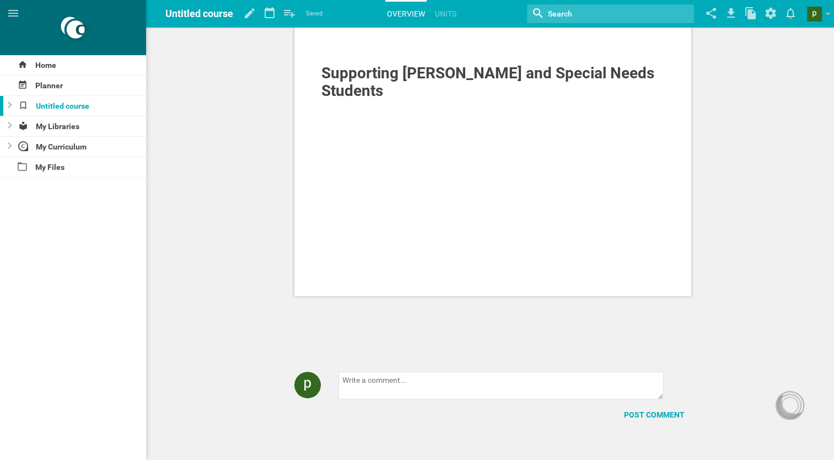
click at [531, 76] on span "Supporting ELLs and Special Needs Students" at bounding box center [489, 82] width 337 height 36
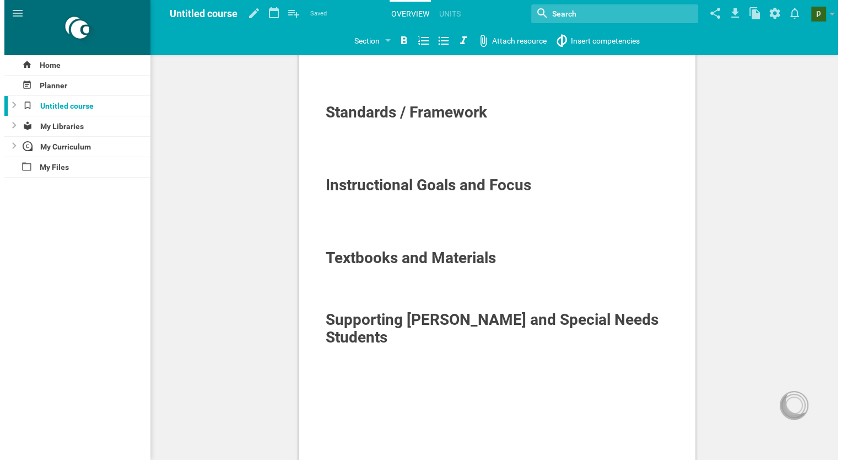
scroll to position [0, 0]
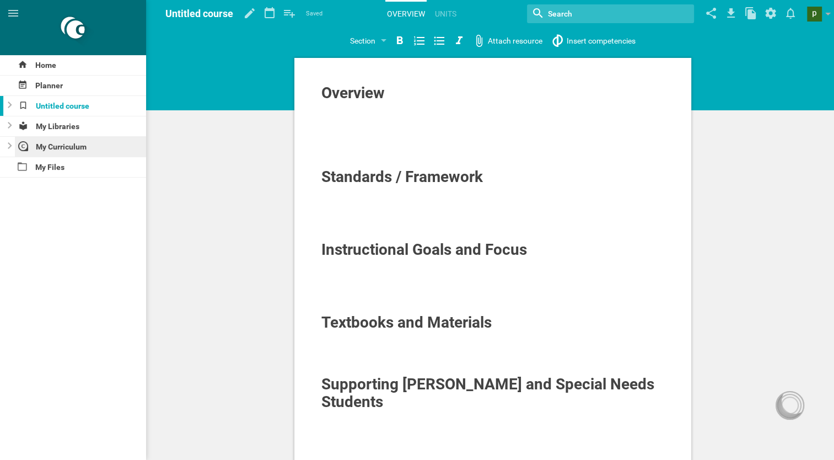
click at [61, 147] on div "My Curriculum" at bounding box center [81, 147] width 132 height 20
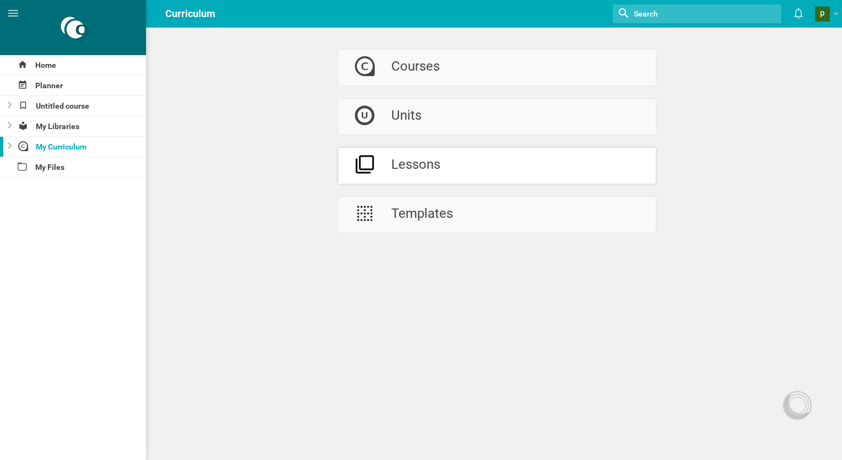
click at [425, 164] on div "Lessons" at bounding box center [415, 166] width 49 height 36
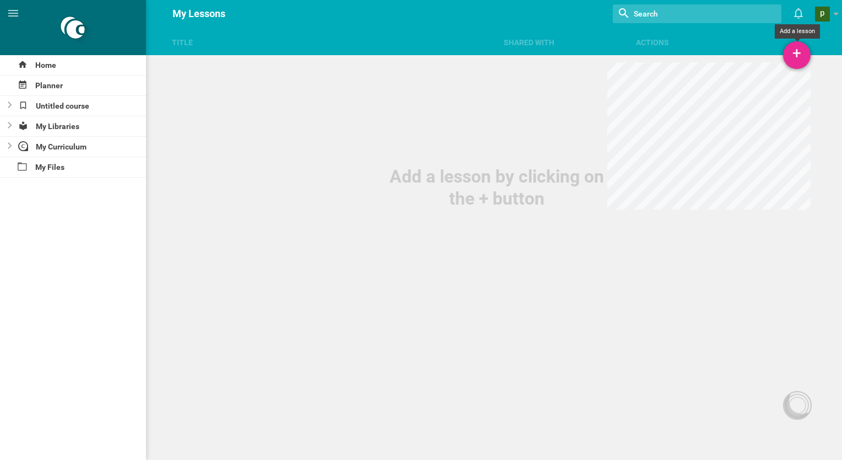
click at [800, 58] on div "+" at bounding box center [797, 55] width 28 height 28
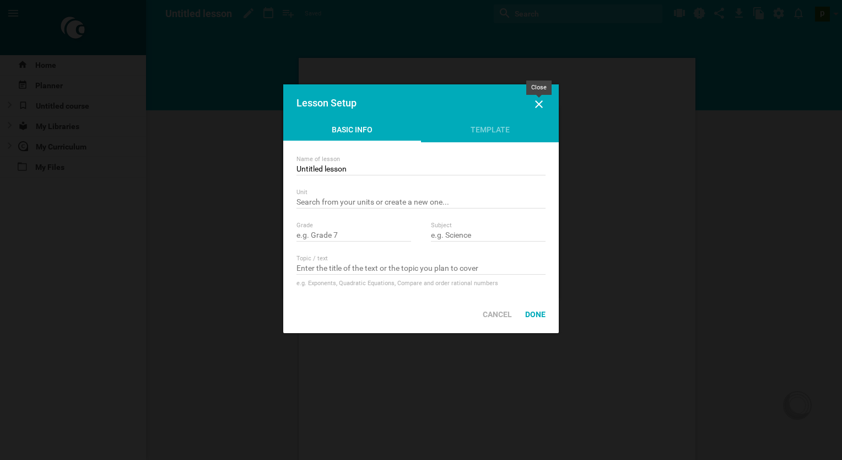
click at [538, 105] on icon at bounding box center [539, 104] width 8 height 8
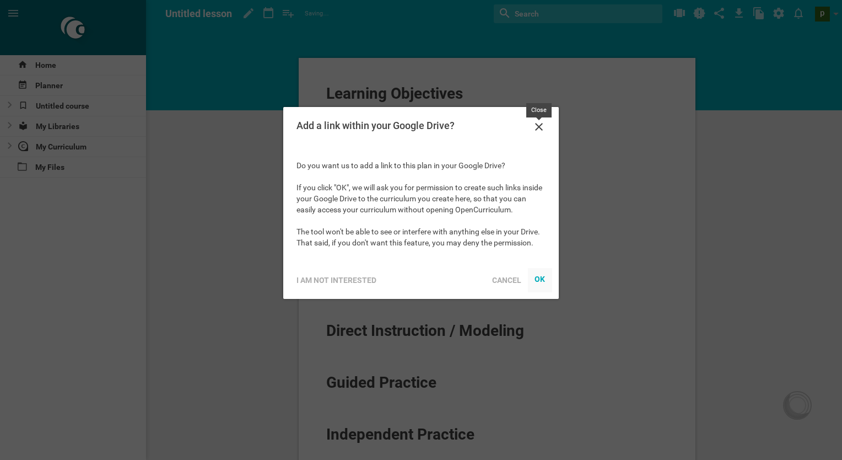
click at [542, 125] on icon at bounding box center [538, 126] width 13 height 13
